Goal: Transaction & Acquisition: Subscribe to service/newsletter

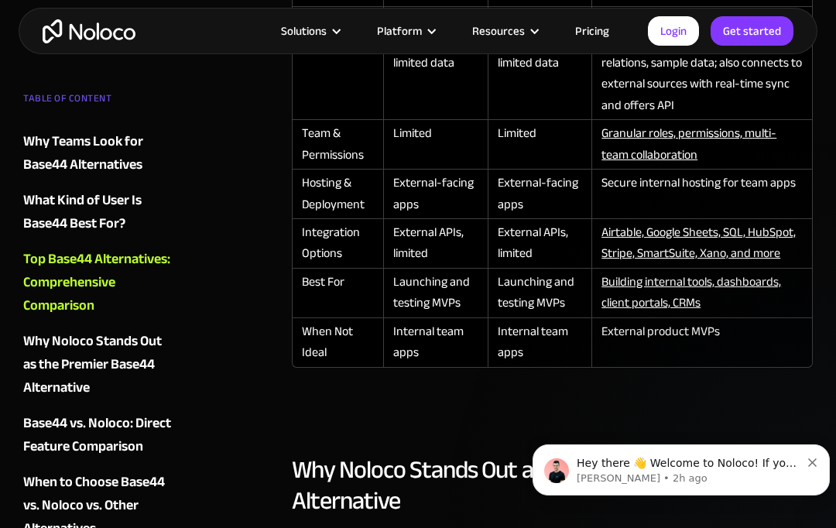
scroll to position [2229, 0]
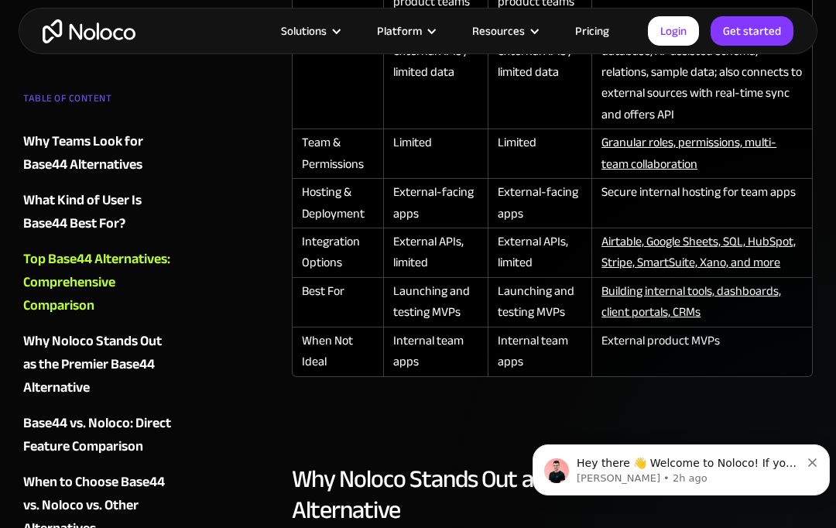
click at [604, 39] on link "Pricing" at bounding box center [592, 31] width 73 height 20
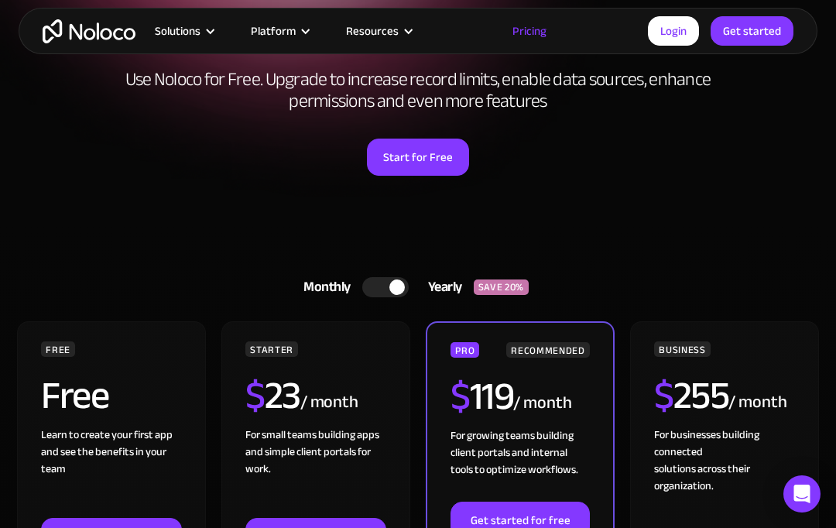
scroll to position [155, 0]
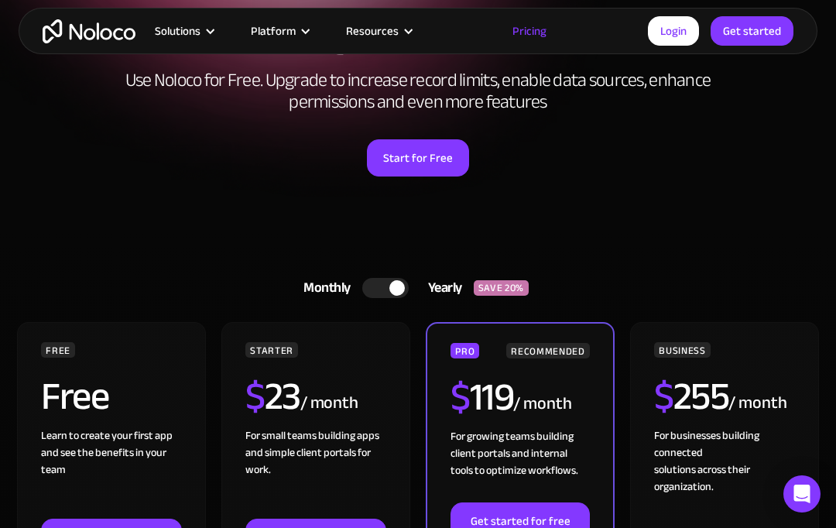
click at [141, 400] on div "Free" at bounding box center [111, 402] width 140 height 50
click at [171, 393] on div "Free" at bounding box center [111, 402] width 140 height 50
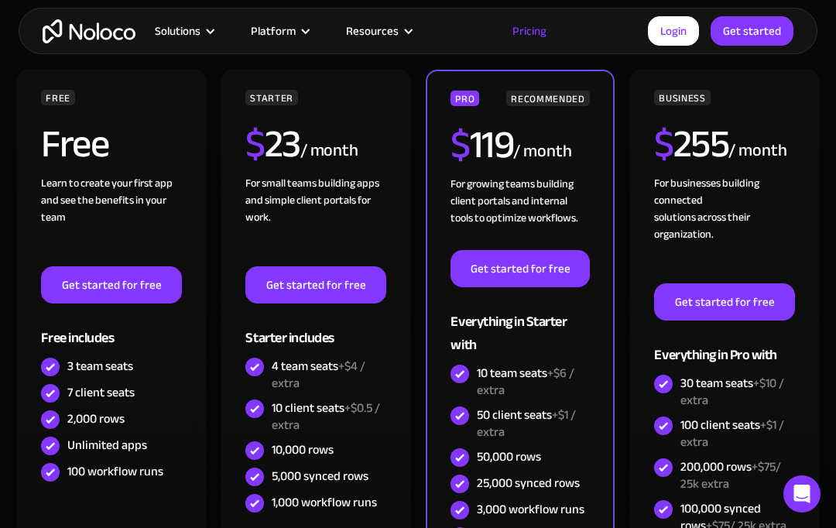
scroll to position [407, 0]
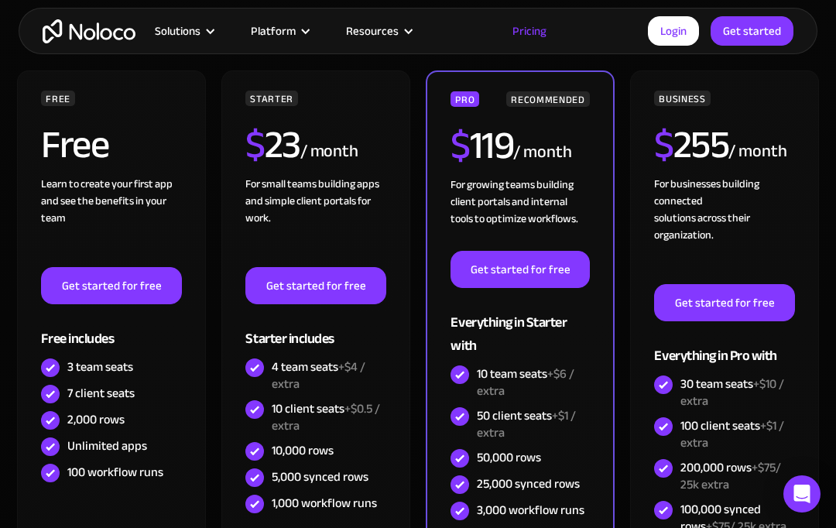
click at [122, 226] on div "Learn to create your first app and see the benefits in your team ‍" at bounding box center [111, 221] width 140 height 91
click at [123, 232] on div "Learn to create your first app and see the benefits in your team ‍" at bounding box center [111, 221] width 140 height 91
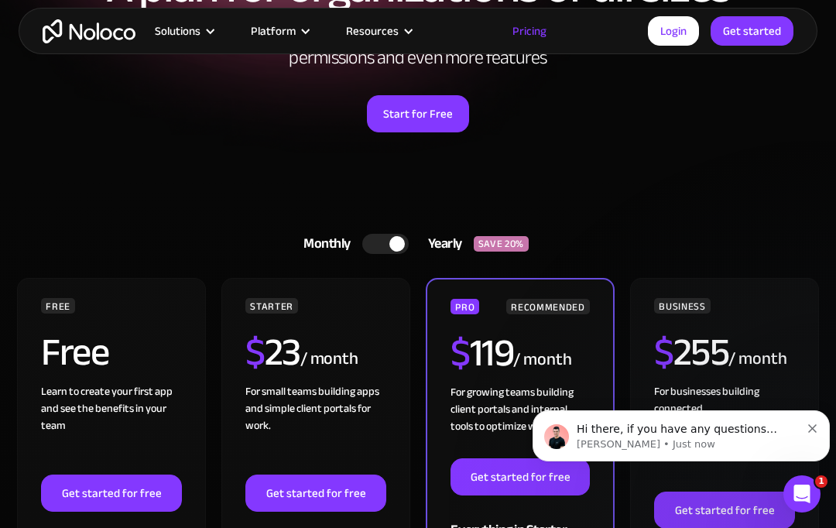
scroll to position [201, 0]
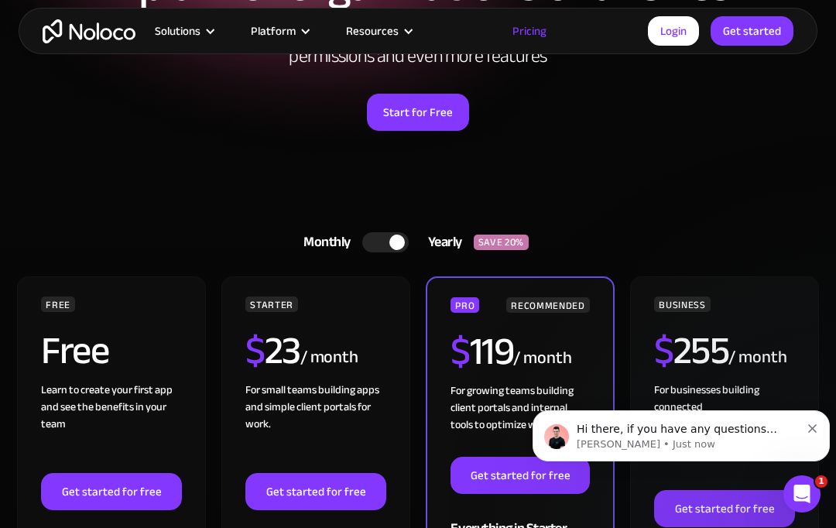
click at [177, 320] on div "FREE Free Learn to create your first app and see the benefits in your team ‍ Ge…" at bounding box center [111, 495] width 140 height 396
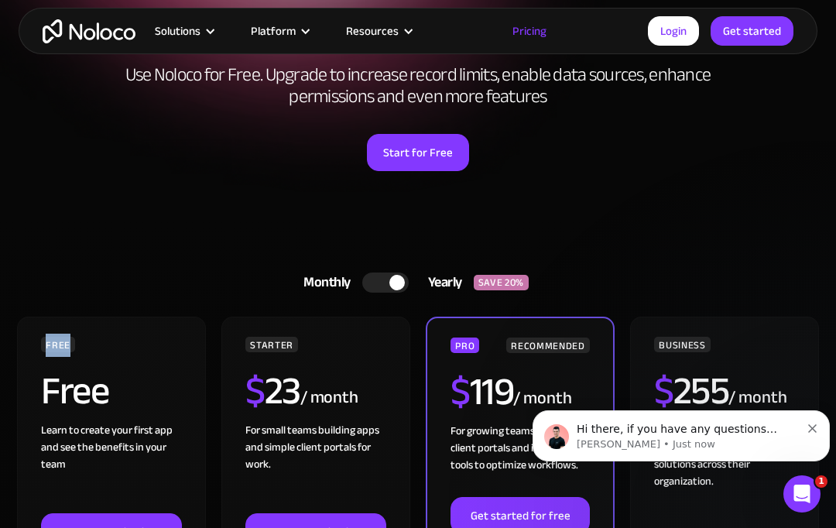
scroll to position [147, 0]
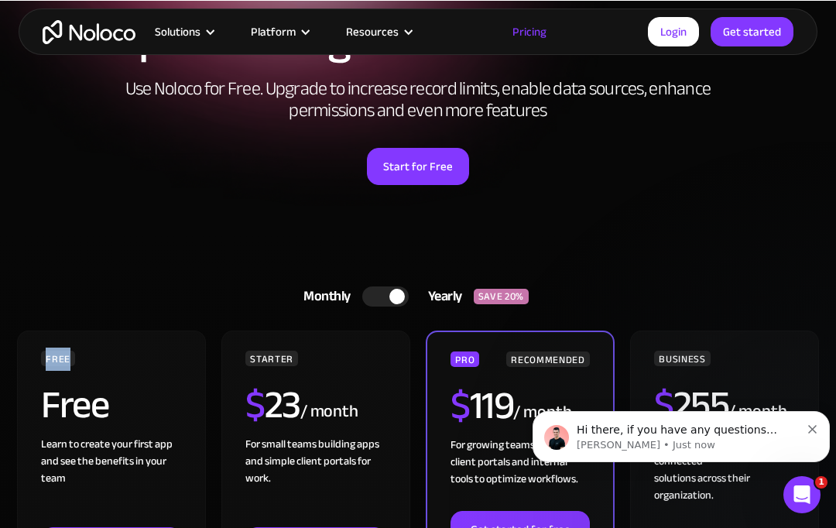
click at [677, 388] on h2 "$ 255" at bounding box center [691, 404] width 74 height 39
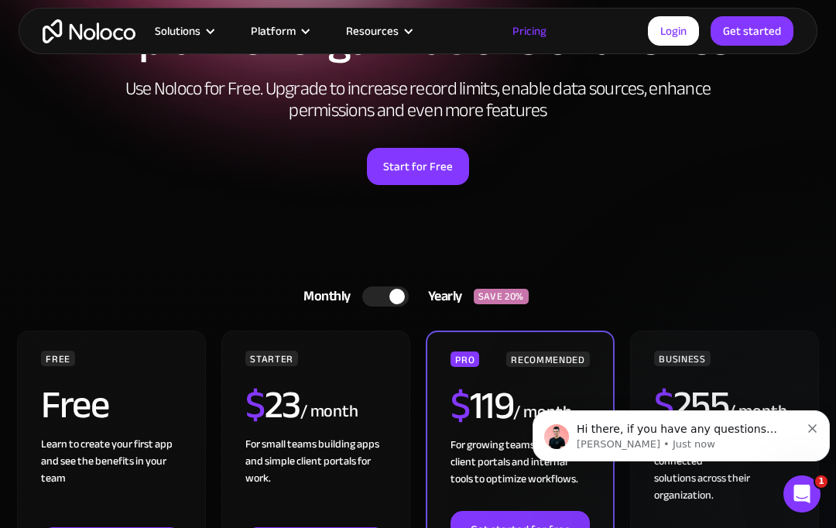
click at [443, 165] on link "Start for Free" at bounding box center [418, 166] width 102 height 37
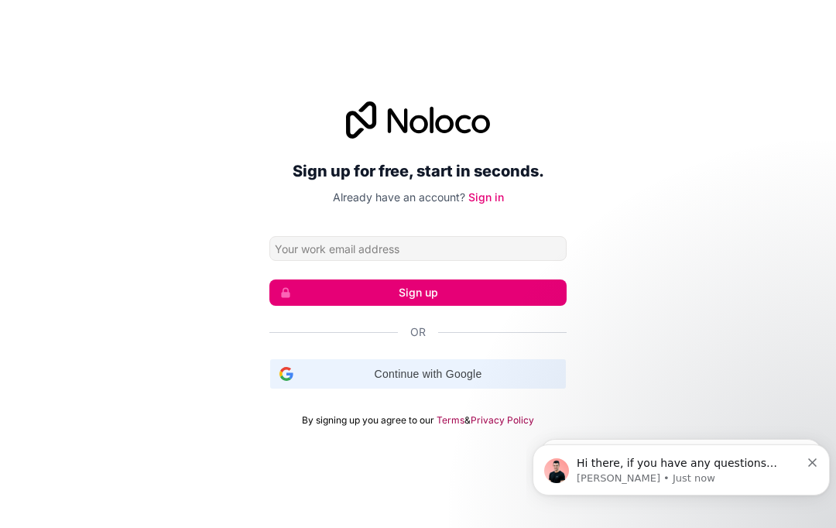
click at [516, 383] on span "Continue with Google" at bounding box center [428, 374] width 257 height 16
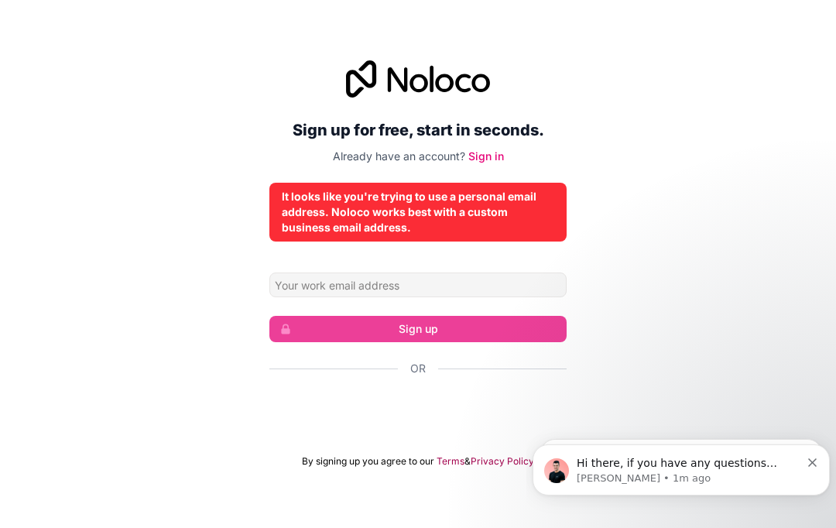
click at [436, 427] on div "Sign in with Google. Opens in new tab" at bounding box center [417, 410] width 297 height 34
click at [294, 297] on input "Email address" at bounding box center [417, 285] width 297 height 25
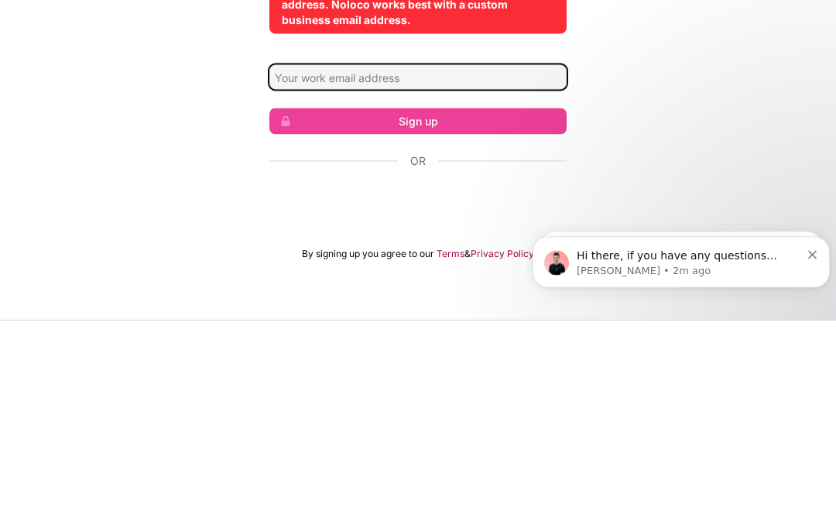
type input "a"
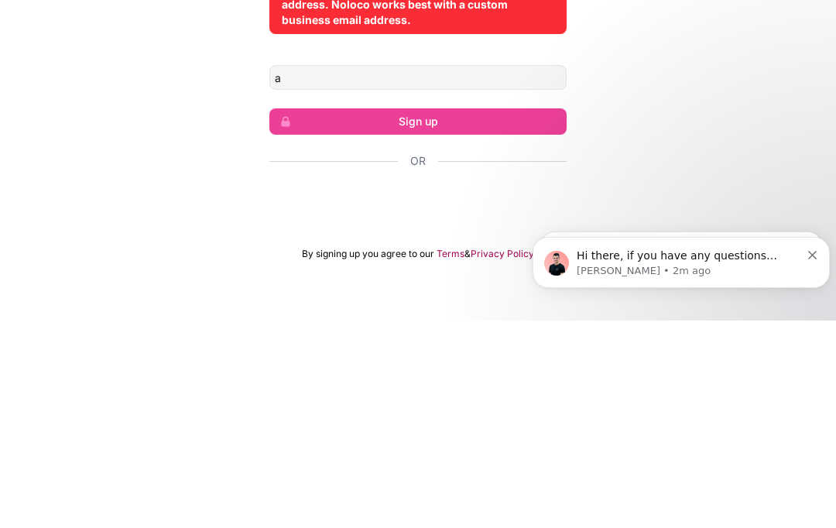
scroll to position [58, 0]
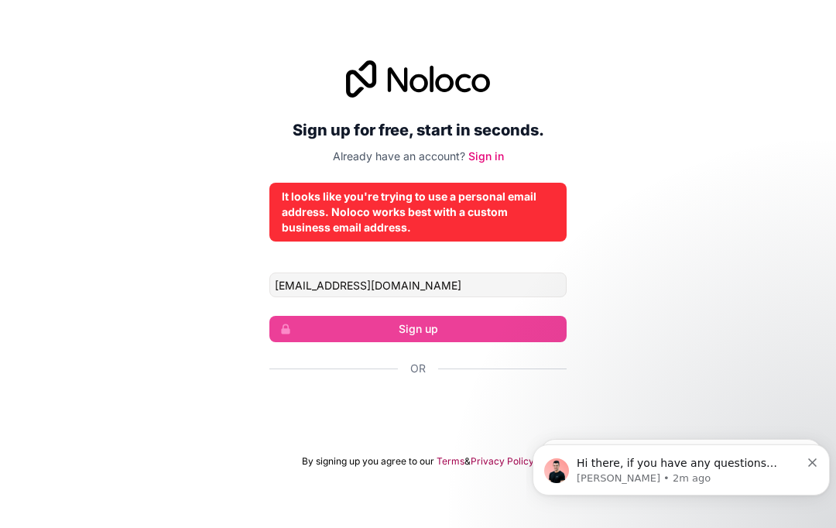
type input "[EMAIL_ADDRESS][DOMAIN_NAME]"
click at [503, 273] on input "[EMAIL_ADDRESS][DOMAIN_NAME]" at bounding box center [417, 285] width 297 height 25
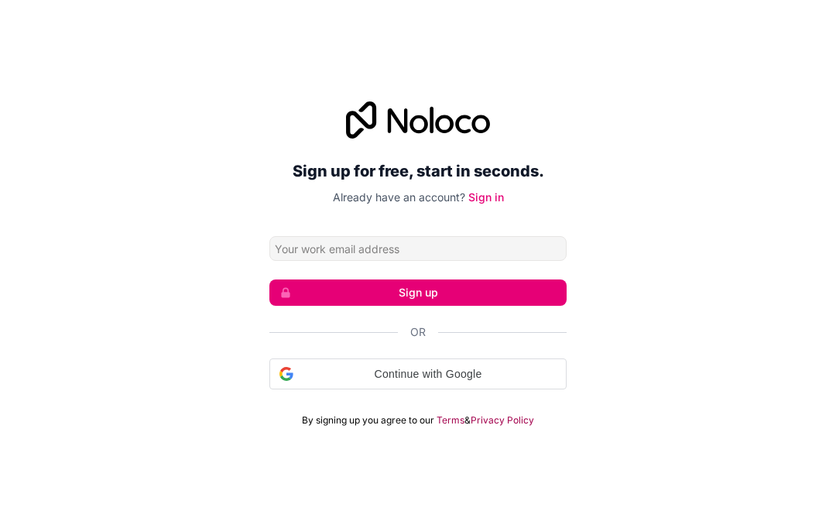
click at [517, 261] on input "Email address" at bounding box center [417, 248] width 297 height 25
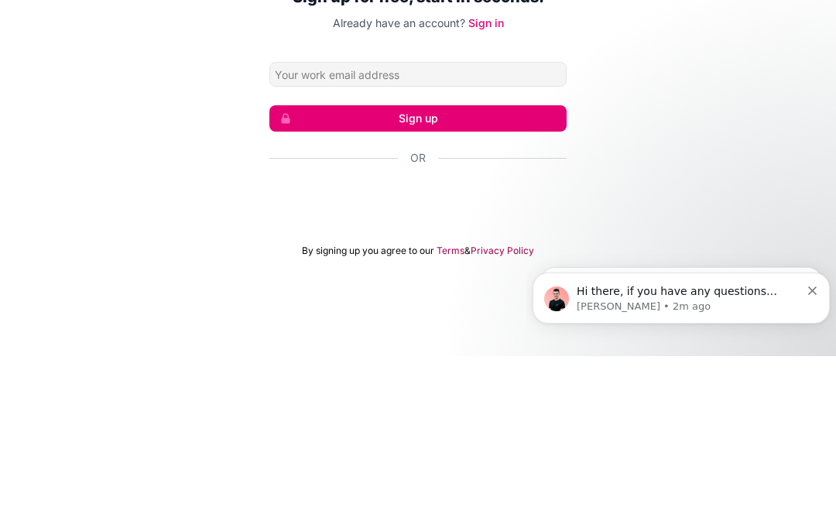
type input "a"
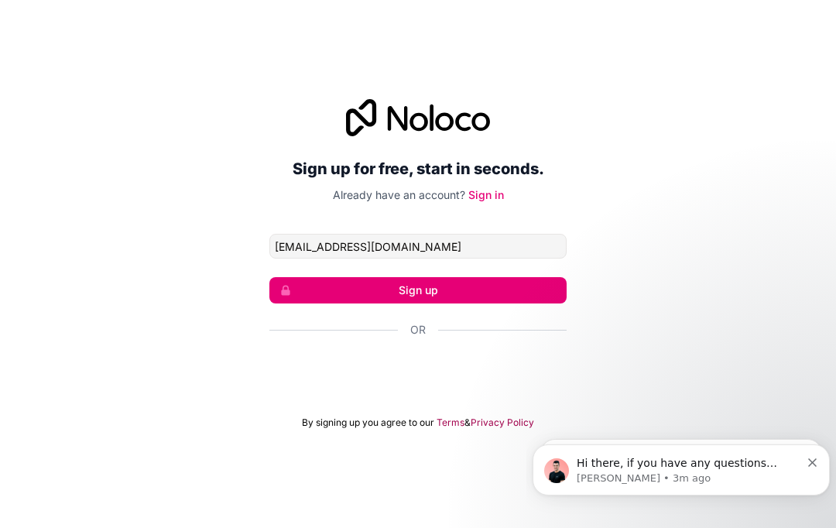
type input "[EMAIL_ADDRESS][DOMAIN_NAME]"
click at [498, 277] on button "Sign up" at bounding box center [417, 290] width 297 height 26
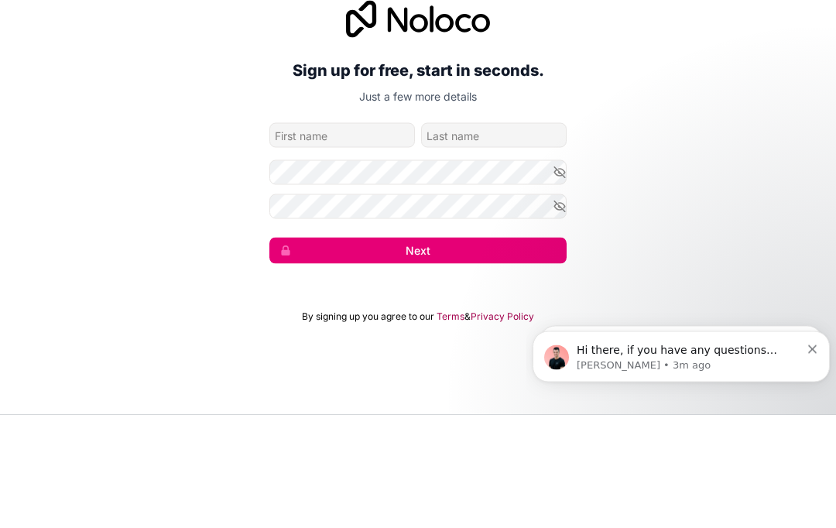
type input "U"
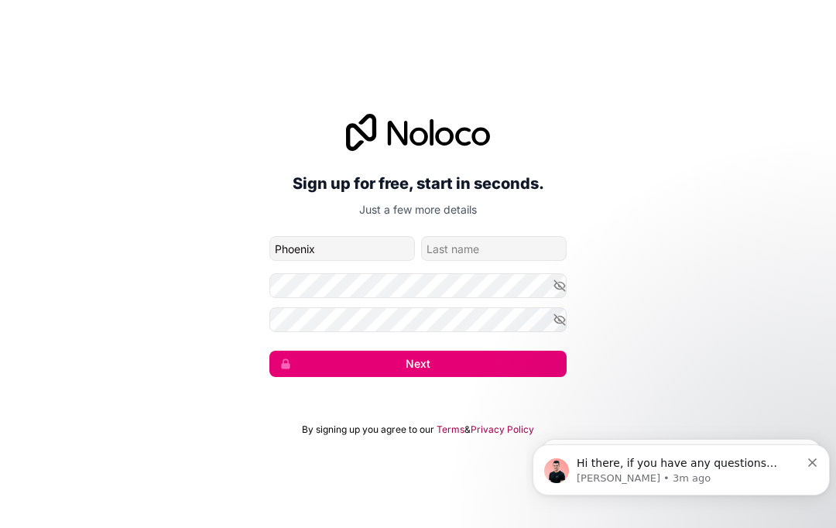
type input "Phoenix"
click at [524, 236] on input "family-name" at bounding box center [494, 248] width 146 height 25
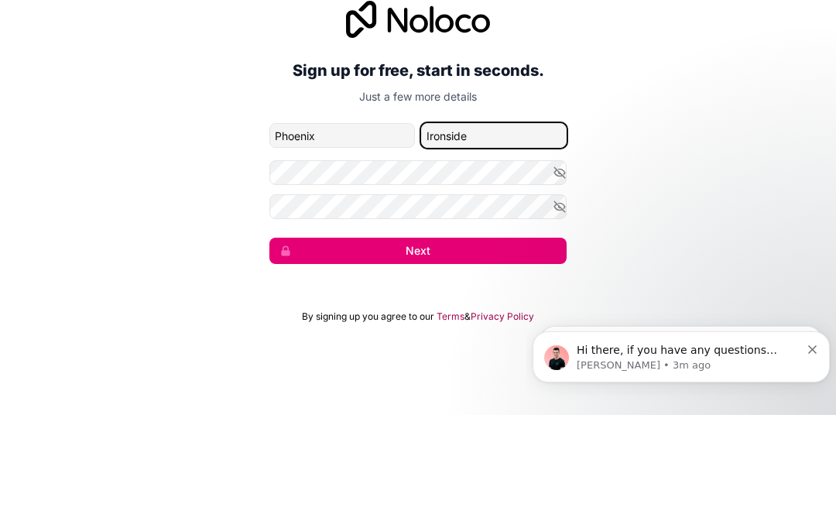
type input "Ironside"
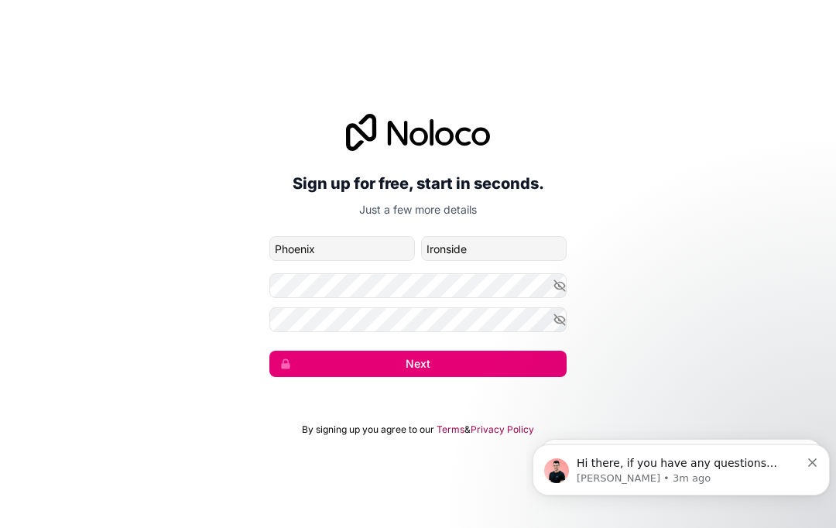
click at [516, 351] on button "Next" at bounding box center [417, 364] width 297 height 26
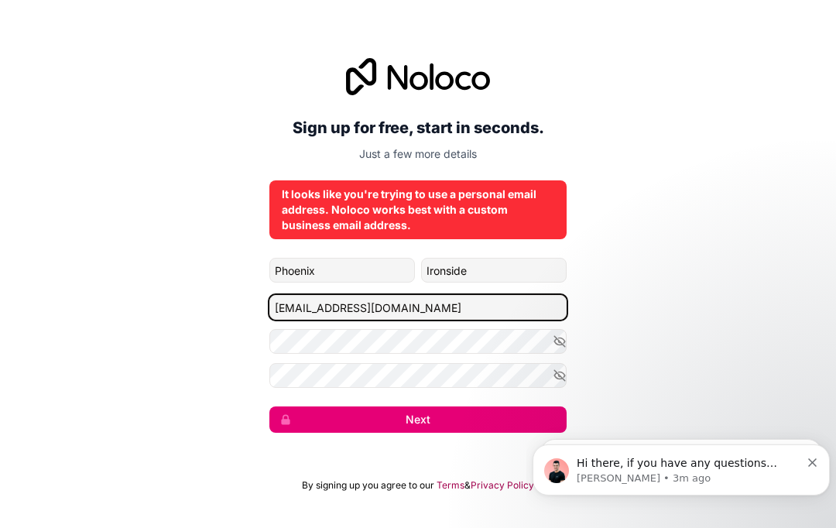
click at [476, 295] on input "[EMAIL_ADDRESS][DOMAIN_NAME]" at bounding box center [417, 307] width 297 height 25
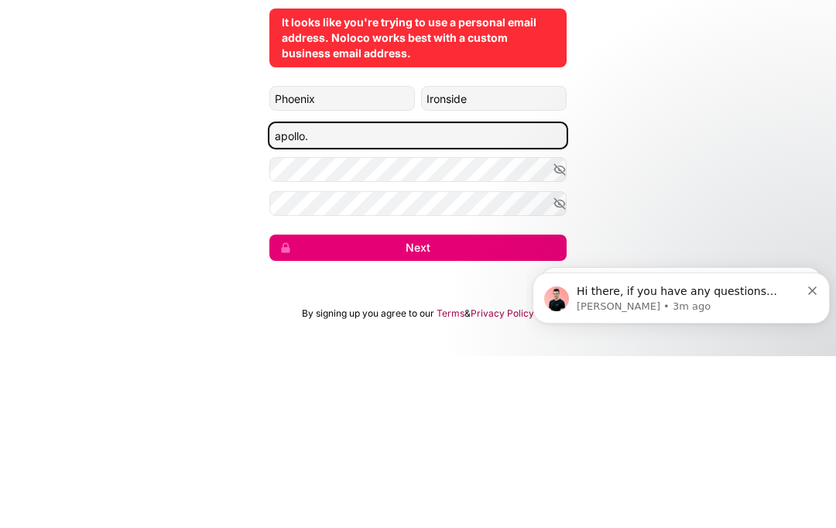
type input "apollo"
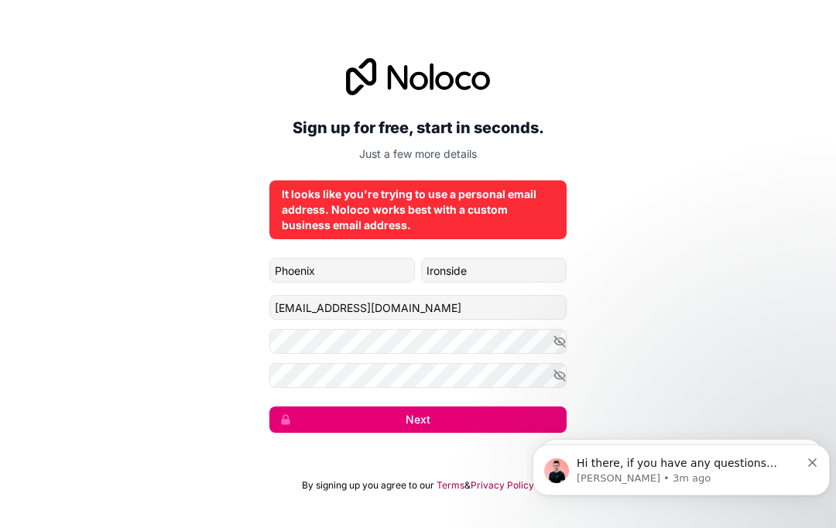
type input "[EMAIL_ADDRESS][DOMAIN_NAME]"
click at [516, 407] on button "Next" at bounding box center [417, 420] width 297 height 26
click at [544, 407] on button "Next" at bounding box center [417, 420] width 297 height 26
